Goal: Task Accomplishment & Management: Complete application form

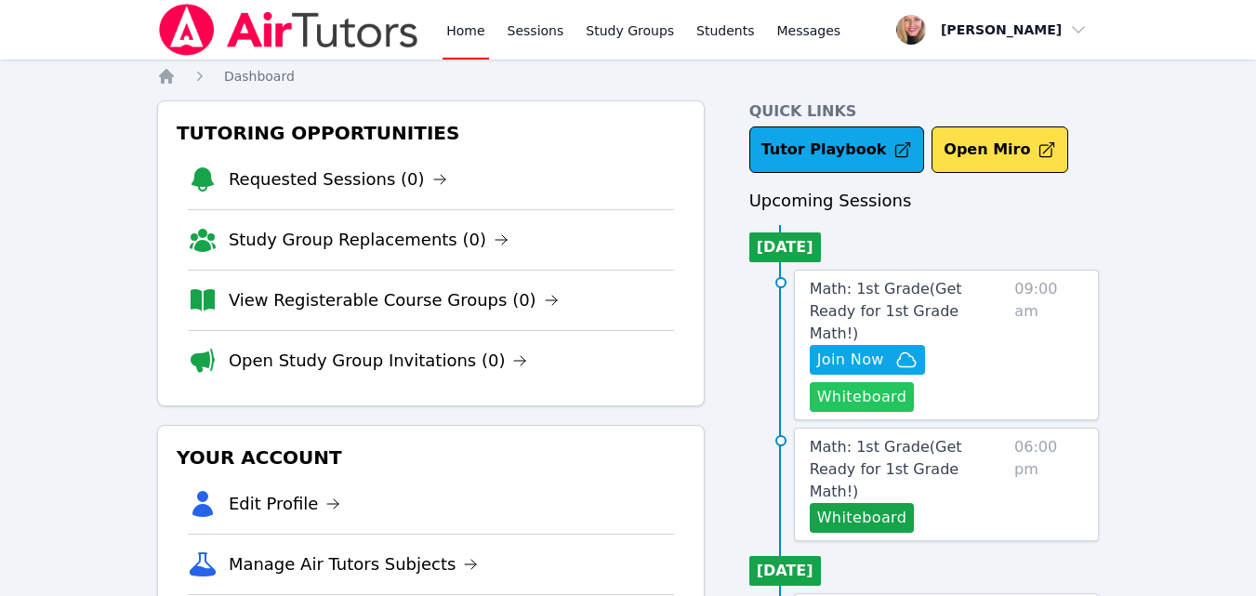
click at [866, 382] on button "Whiteboard" at bounding box center [862, 397] width 105 height 30
click at [940, 297] on span "Math: 1st Grade ( Get Ready for 1st Grade Math! )" at bounding box center [886, 311] width 152 height 62
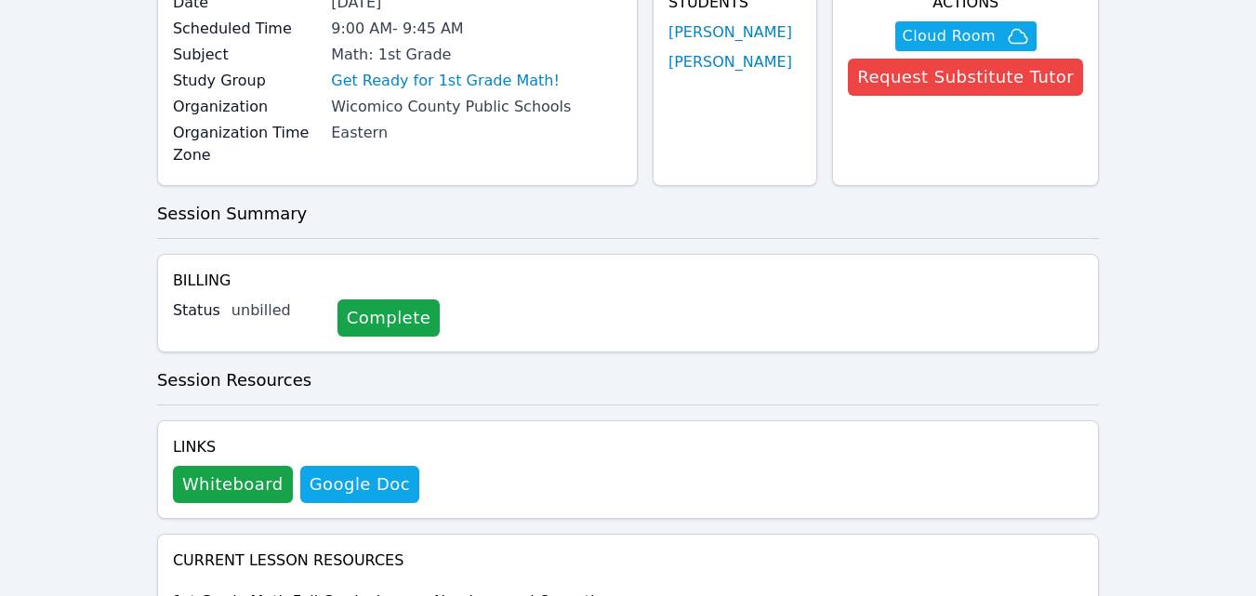
scroll to position [188, 0]
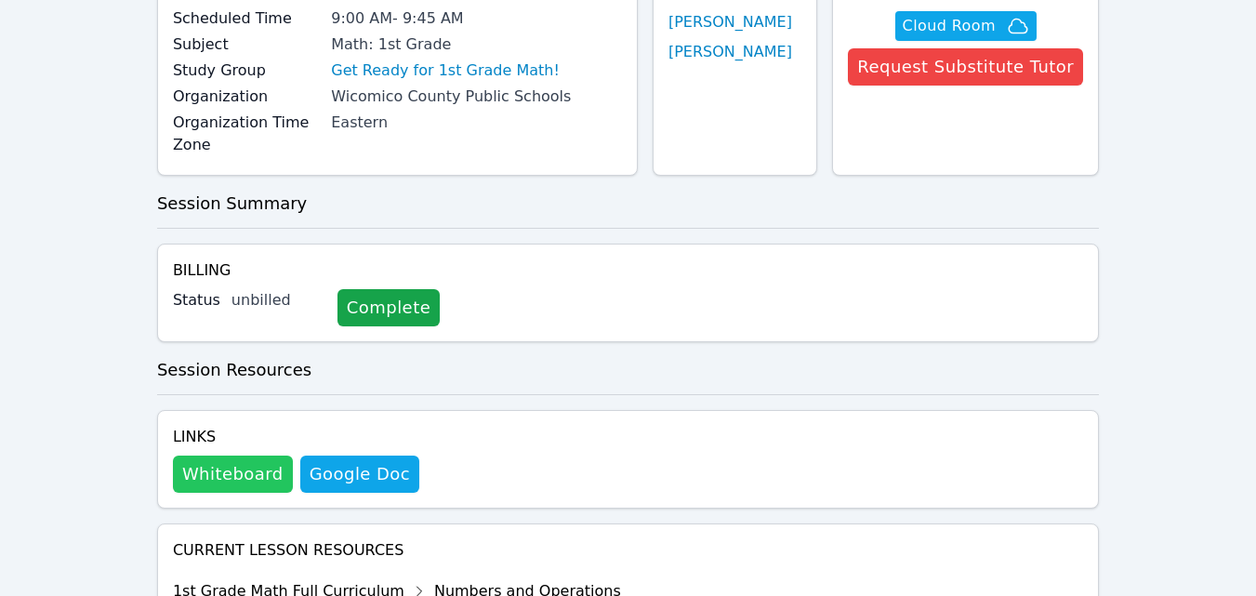
click at [220, 475] on button "Whiteboard" at bounding box center [233, 474] width 120 height 37
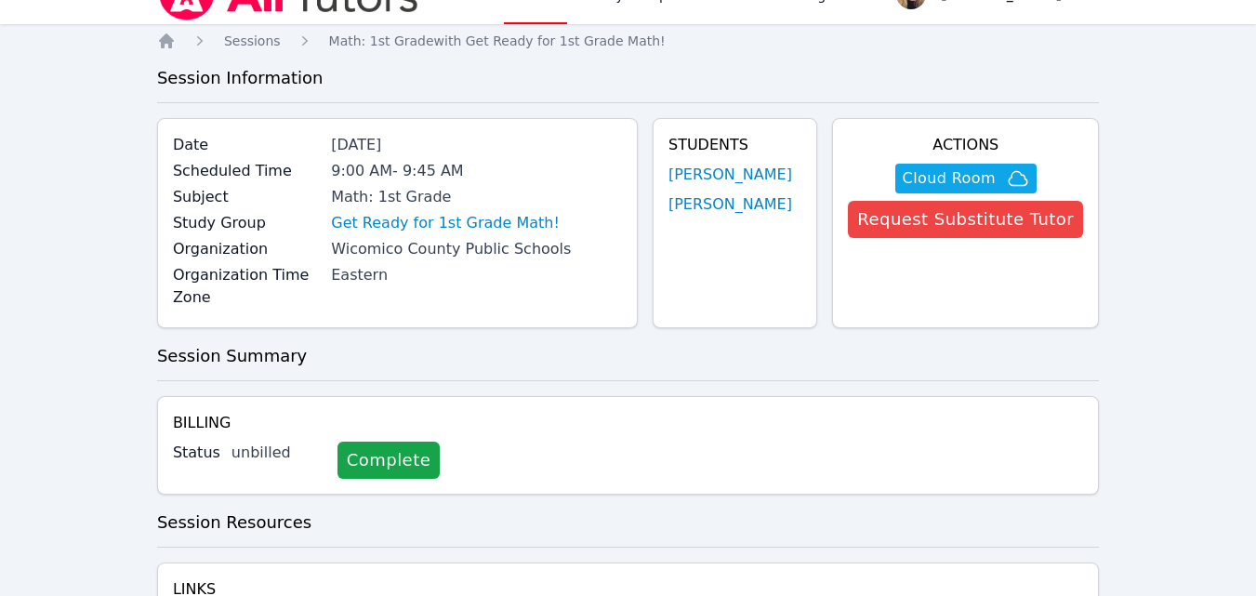
scroll to position [0, 0]
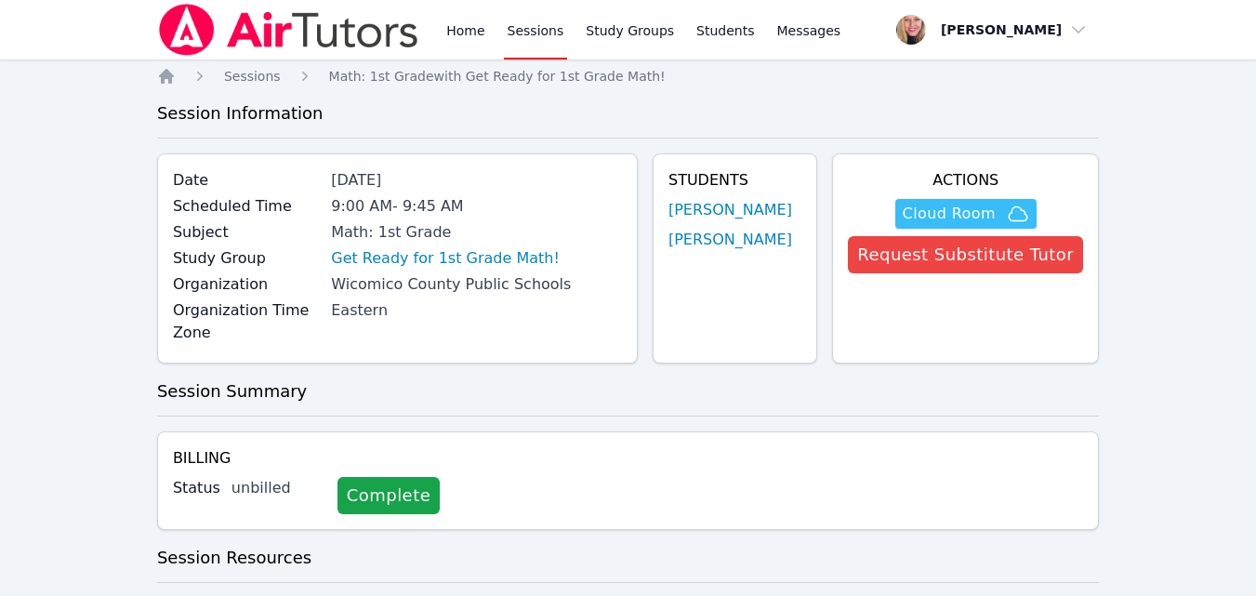
click at [943, 218] on span "Cloud Room" at bounding box center [949, 214] width 93 height 22
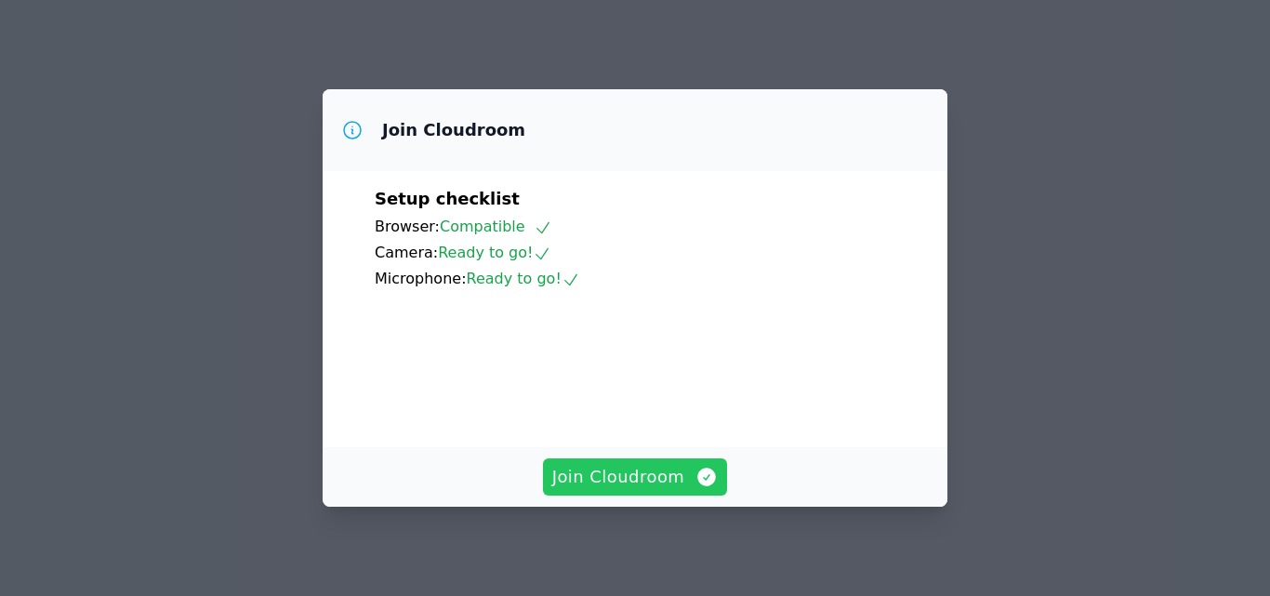
click at [648, 473] on span "Join Cloudroom" at bounding box center [635, 477] width 166 height 26
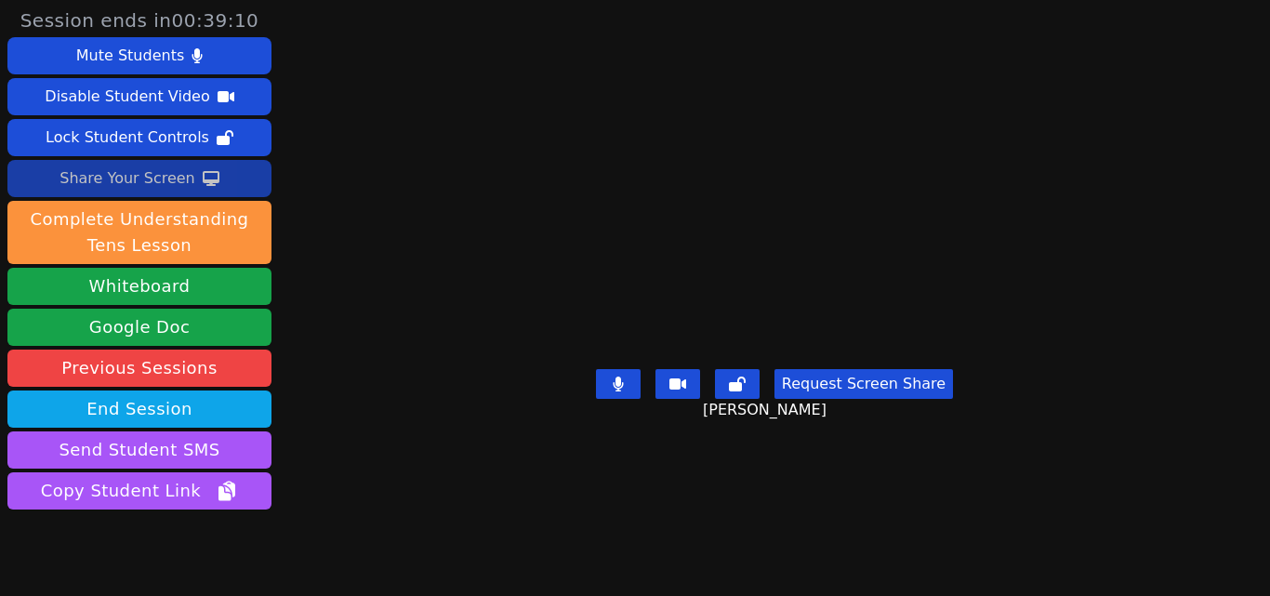
click at [166, 175] on div "Share Your Screen" at bounding box center [128, 179] width 136 height 30
click at [187, 177] on button "Share Your Screen" at bounding box center [139, 178] width 264 height 37
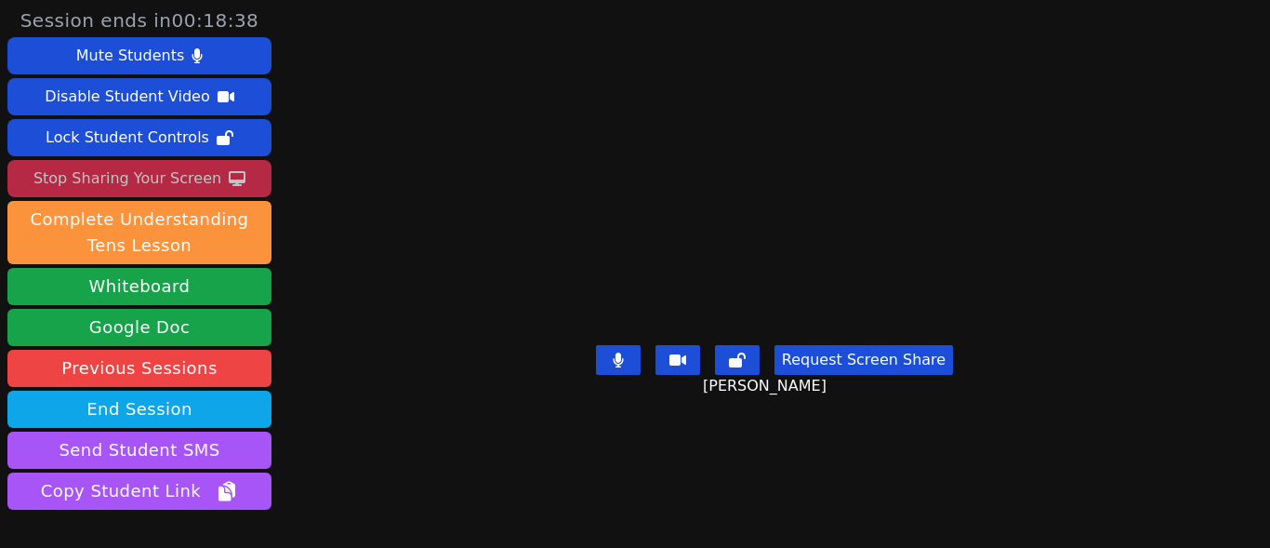
click at [192, 179] on div "Stop Sharing Your Screen" at bounding box center [127, 179] width 188 height 30
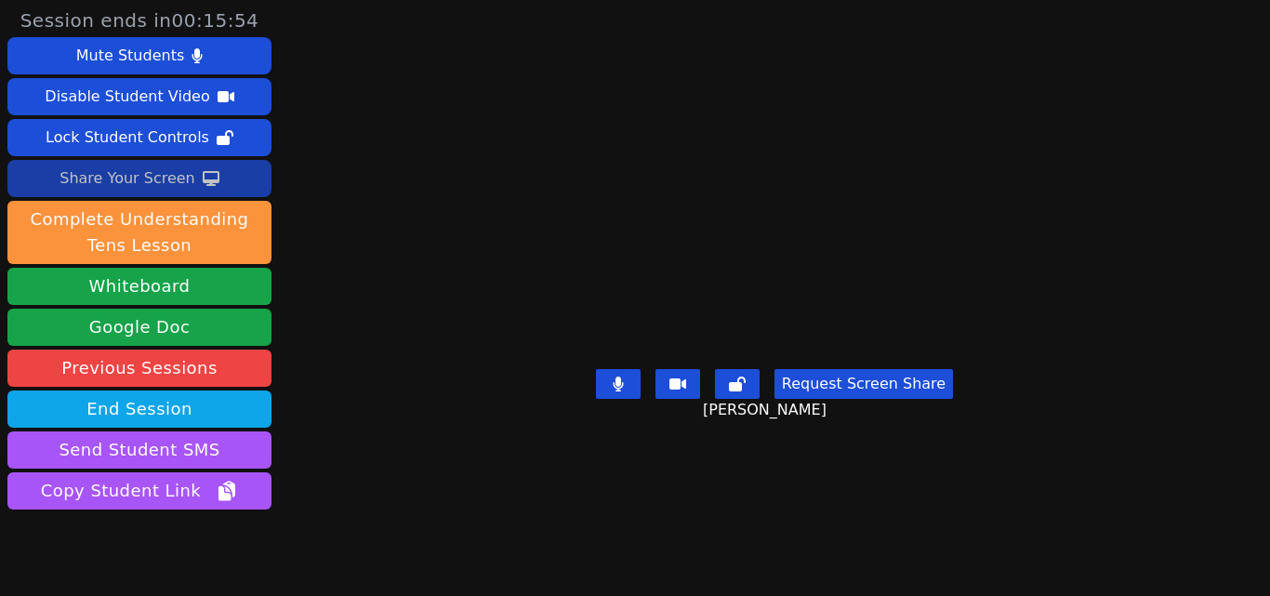
click at [174, 169] on div "Share Your Screen" at bounding box center [128, 179] width 136 height 30
click at [178, 178] on div "Share Your Screen" at bounding box center [128, 179] width 136 height 30
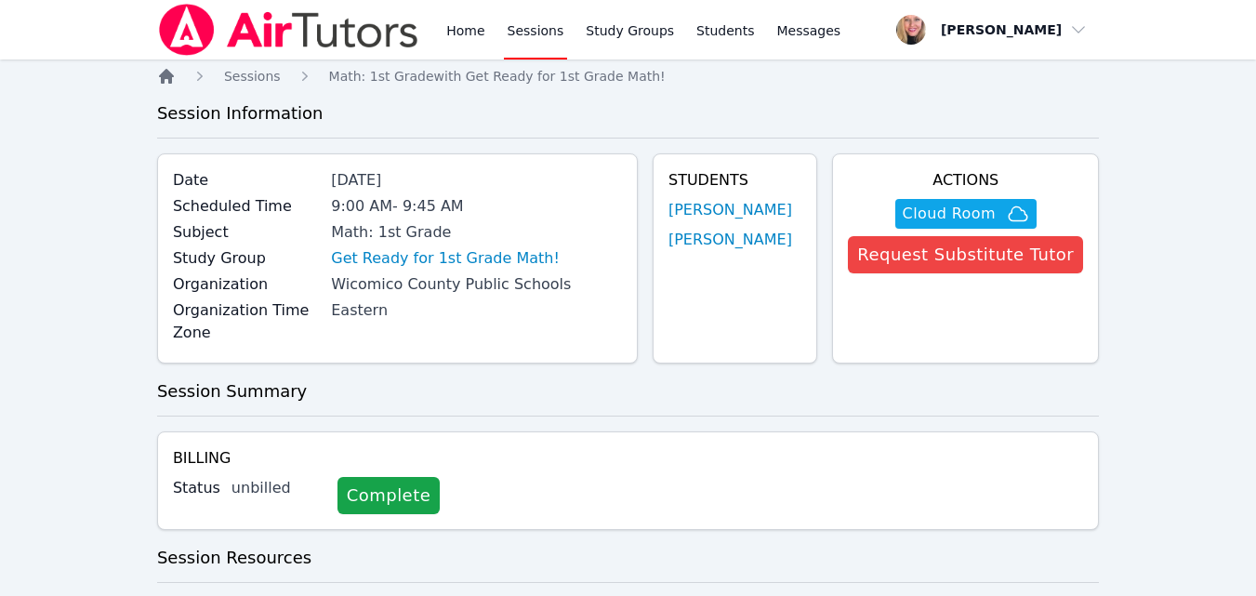
click at [173, 81] on icon "Breadcrumb" at bounding box center [166, 76] width 19 height 19
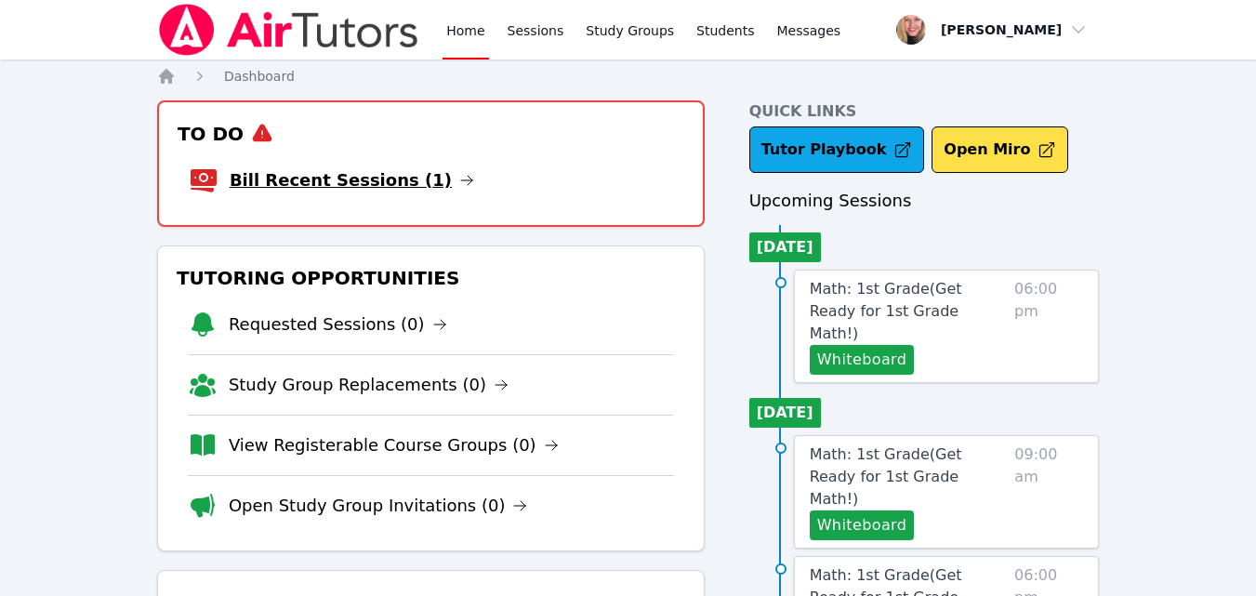
click at [377, 184] on link "Bill Recent Sessions (1)" at bounding box center [352, 180] width 245 height 26
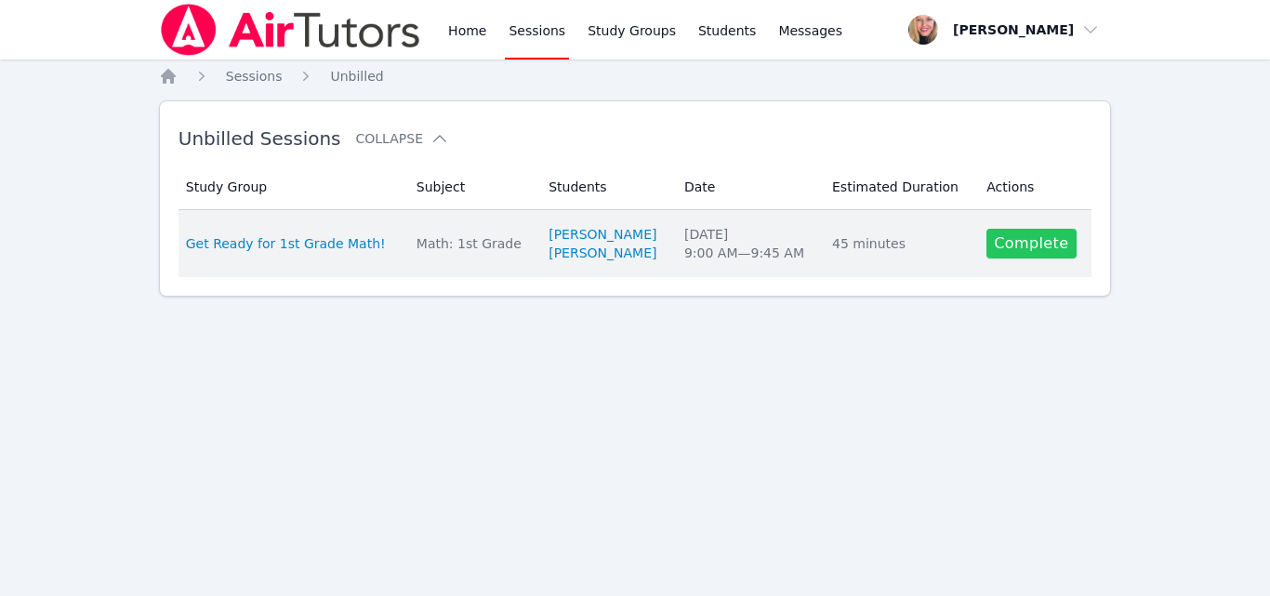
click at [1048, 248] on link "Complete" at bounding box center [1030, 244] width 89 height 30
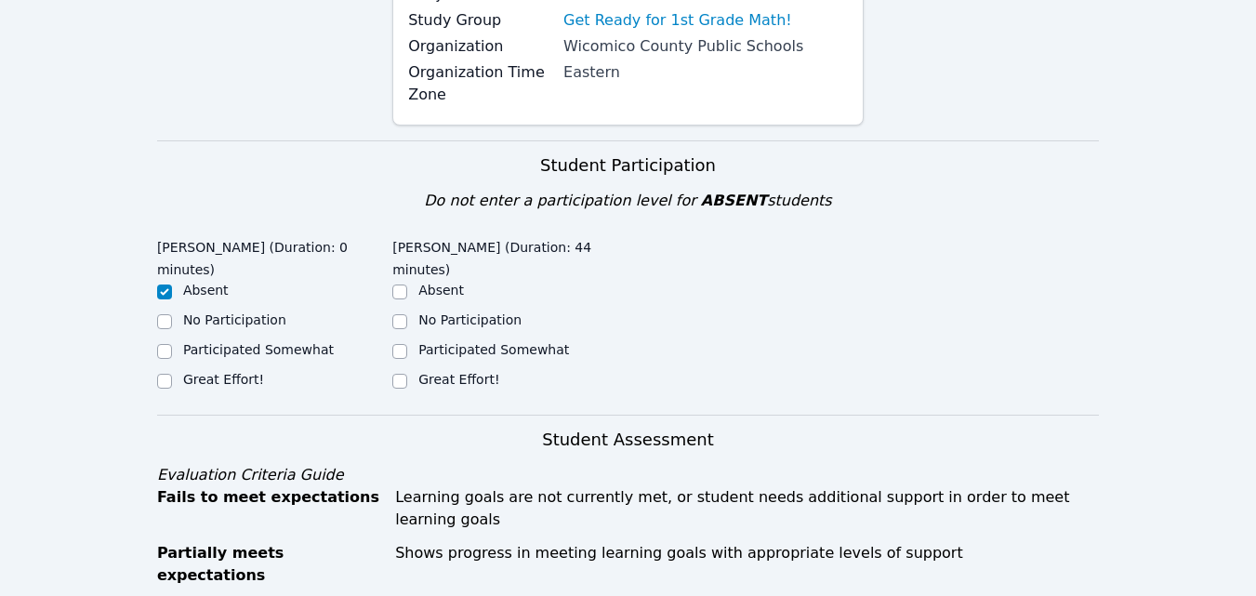
scroll to position [372, 0]
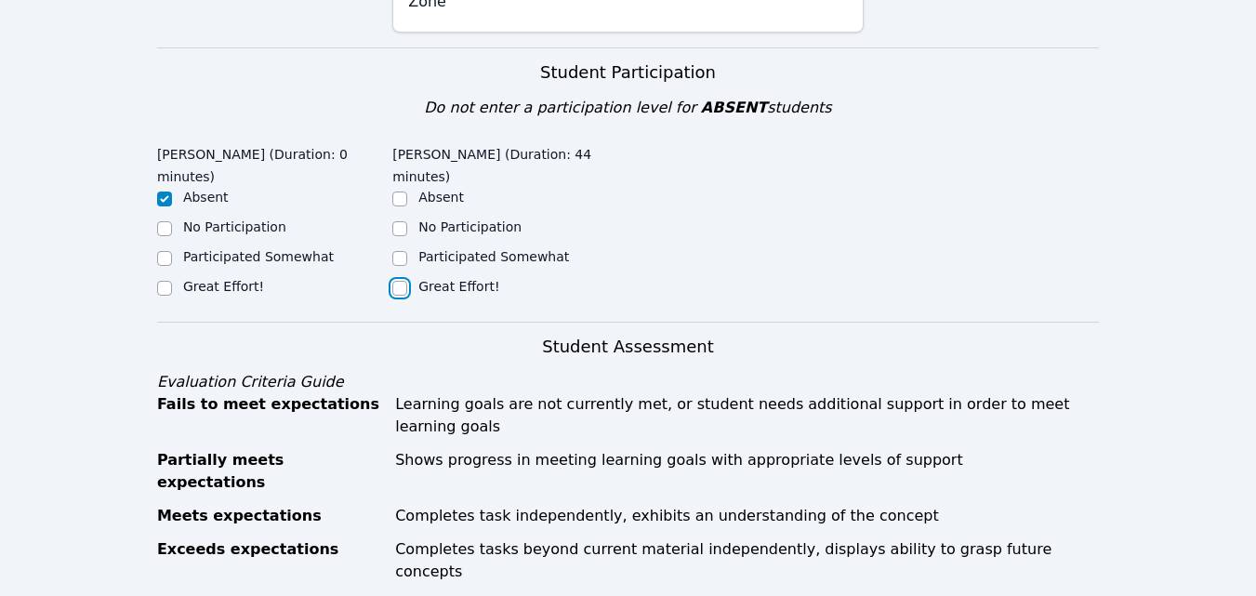
click at [401, 290] on input "Great Effort!" at bounding box center [399, 288] width 15 height 15
checkbox input "true"
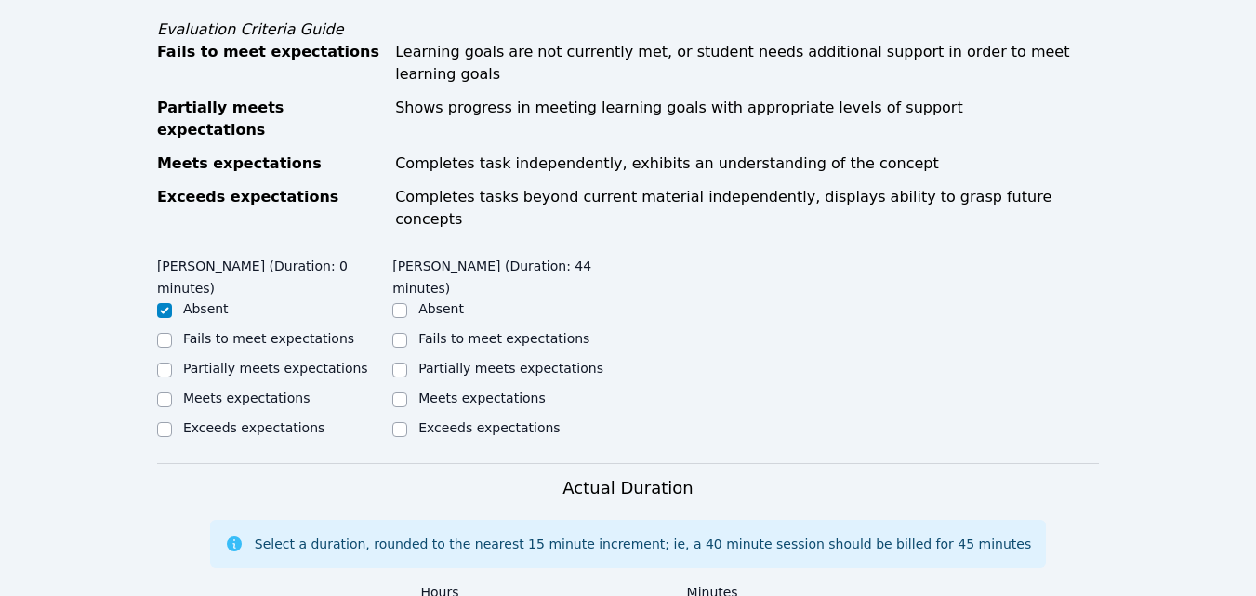
scroll to position [744, 0]
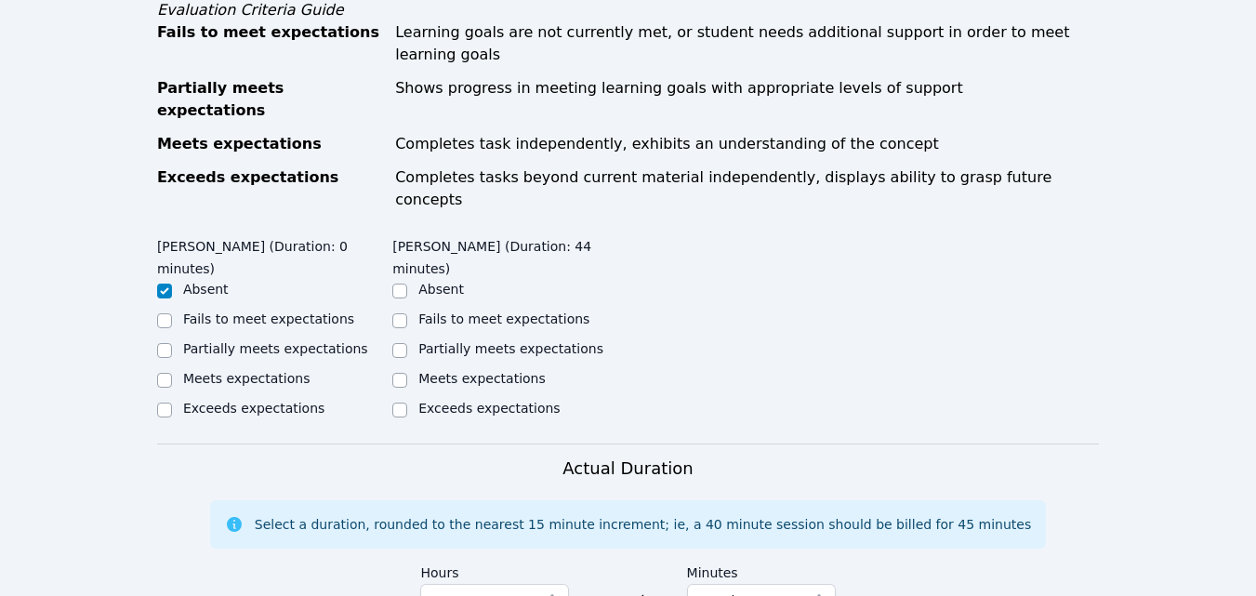
click at [557, 341] on label "Partially meets expectations" at bounding box center [510, 348] width 185 height 15
click at [407, 343] on input "Partially meets expectations" at bounding box center [399, 350] width 15 height 15
checkbox input "true"
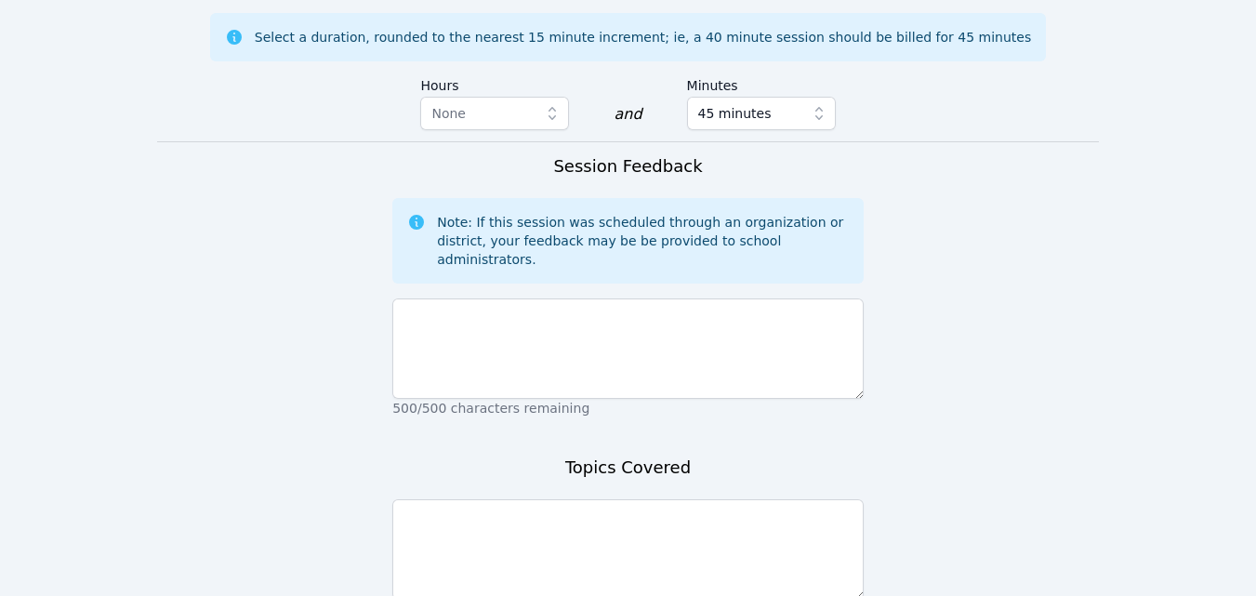
scroll to position [1302, 0]
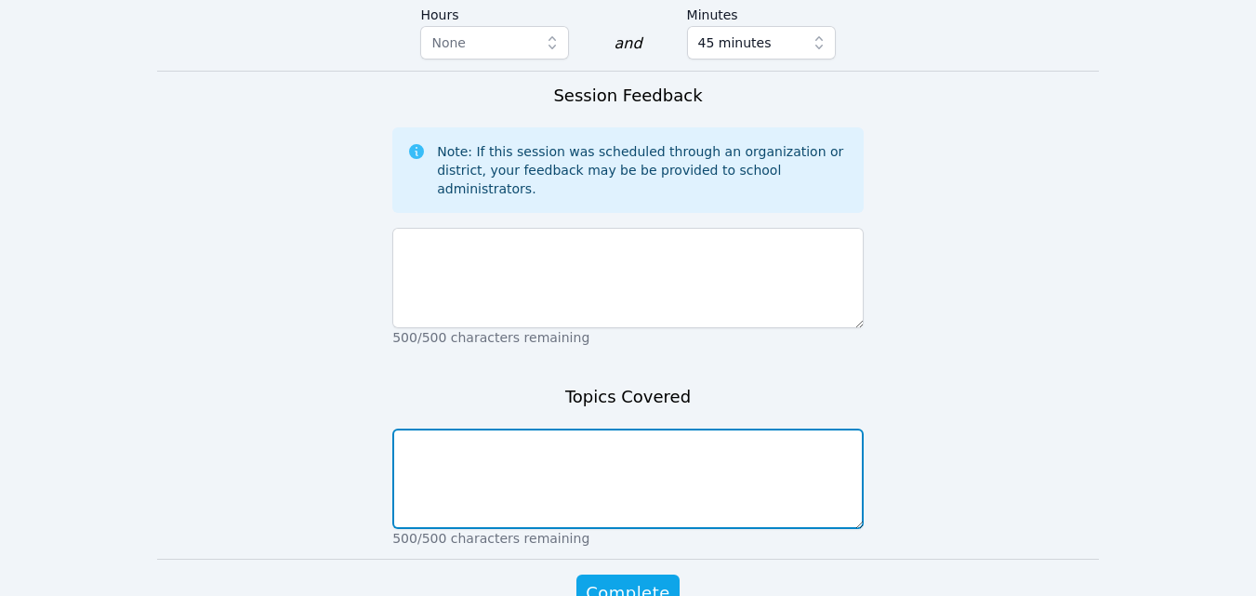
click at [681, 429] on textarea at bounding box center [627, 479] width 471 height 100
type textarea "G"
type textarea "Skip counting 10s. Groups of 10 to 120."
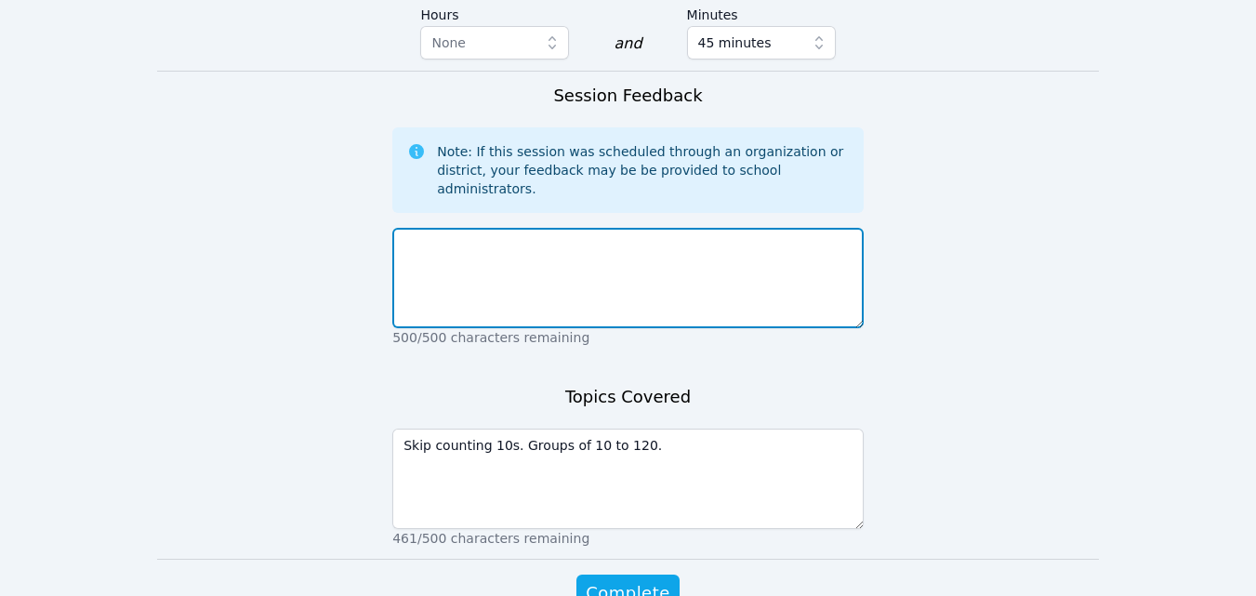
click at [684, 228] on textarea at bounding box center [627, 278] width 471 height 100
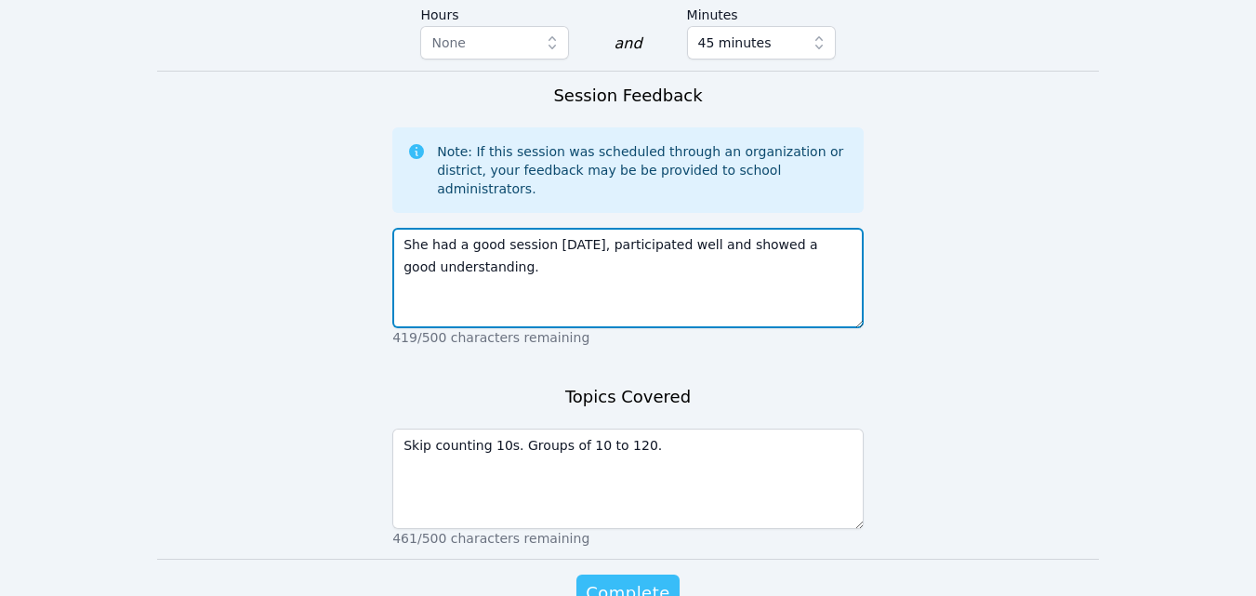
type textarea "She had a good session today, participated well and showed a good understanding."
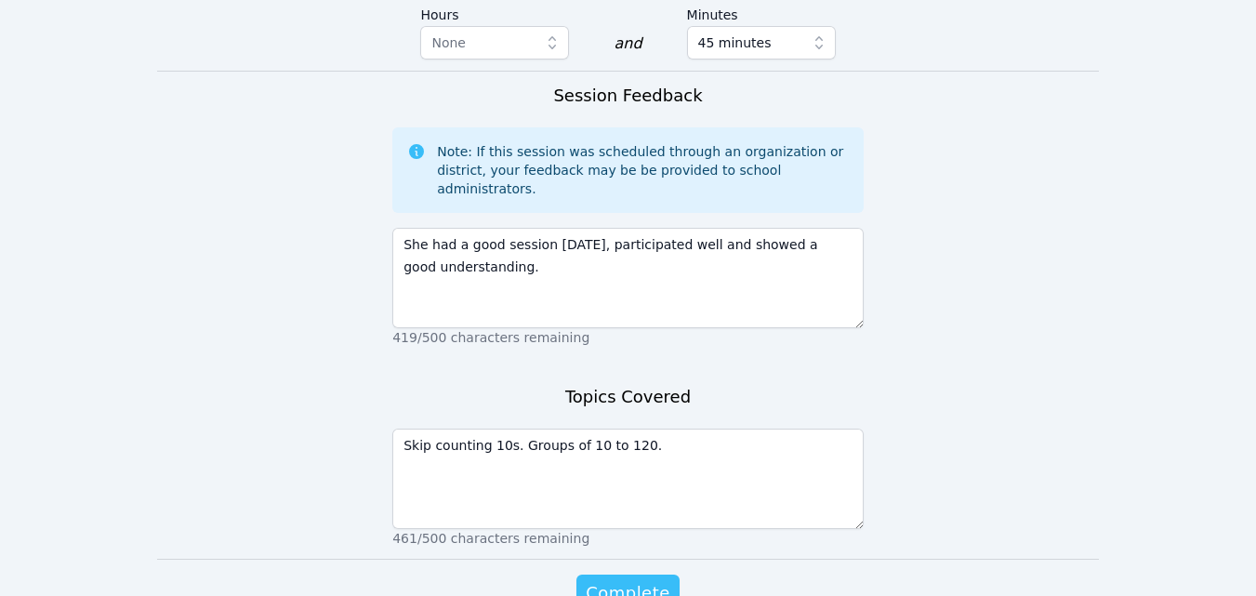
click at [632, 580] on span "Complete" at bounding box center [628, 593] width 84 height 26
